Goal: Information Seeking & Learning: Compare options

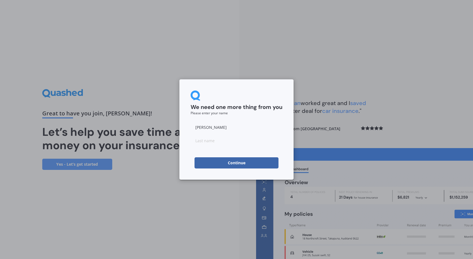
click at [232, 164] on button "Continue" at bounding box center [236, 163] width 84 height 11
type input "S"
click at [210, 109] on h2 "We need one more thing from you" at bounding box center [237, 107] width 92 height 7
click at [222, 160] on button "Continue" at bounding box center [236, 163] width 84 height 11
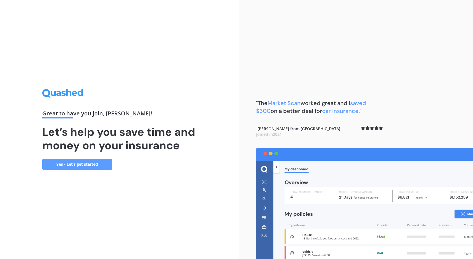
click at [77, 160] on link "Yes - Let’s get started" at bounding box center [77, 164] width 70 height 11
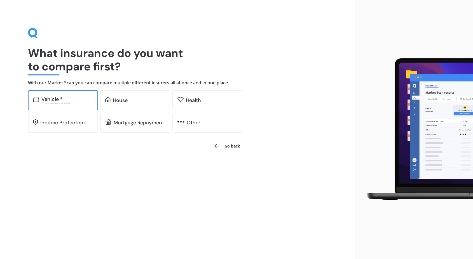
click at [50, 100] on div "Vehicle *" at bounding box center [51, 100] width 21 height 6
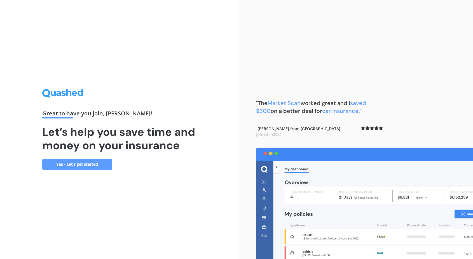
click at [100, 167] on link "Yes - Let’s get started" at bounding box center [77, 164] width 70 height 11
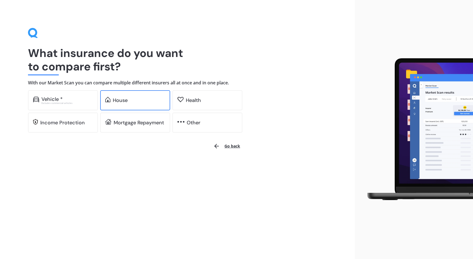
click at [111, 104] on div "House" at bounding box center [135, 100] width 70 height 20
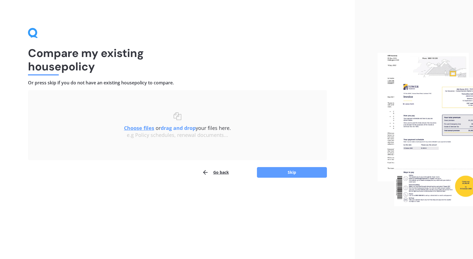
click at [32, 27] on div "Compare my existing house policy Or press skip if you do not have an existing h…" at bounding box center [177, 129] width 355 height 259
click at [32, 35] on icon at bounding box center [32, 32] width 9 height 9
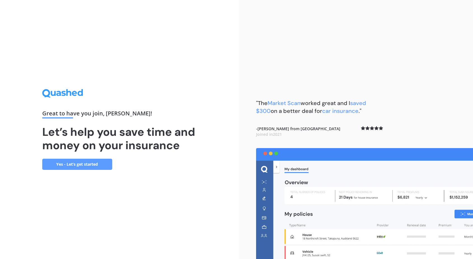
click at [61, 122] on link "Yes - Let’s get started" at bounding box center [77, 164] width 70 height 11
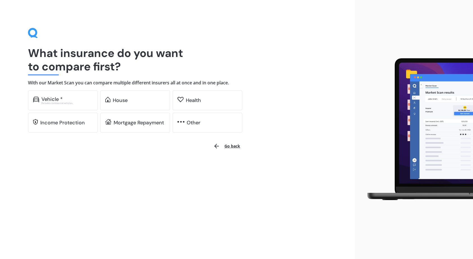
click at [237, 122] on button "Go back" at bounding box center [227, 146] width 34 height 13
